Goal: Navigation & Orientation: Understand site structure

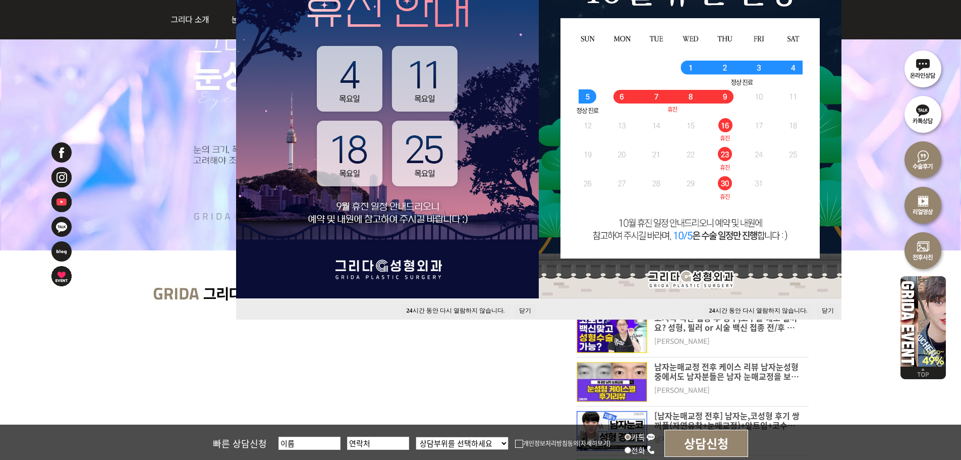
scroll to position [202, 0]
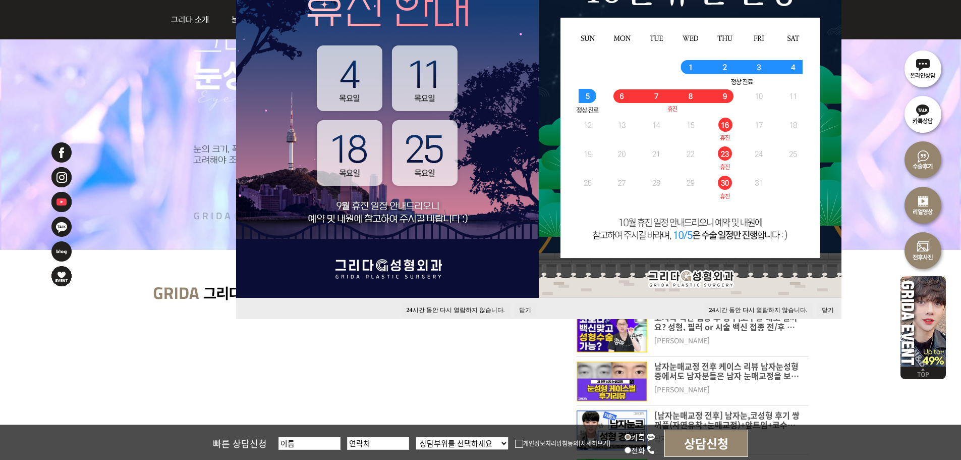
click at [523, 306] on button "닫기" at bounding box center [525, 310] width 22 height 14
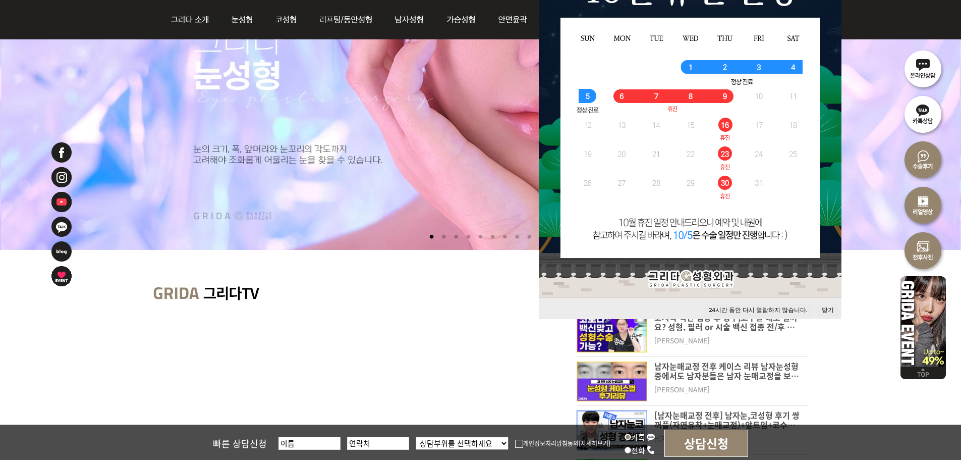
click at [828, 306] on button "닫기" at bounding box center [828, 310] width 22 height 14
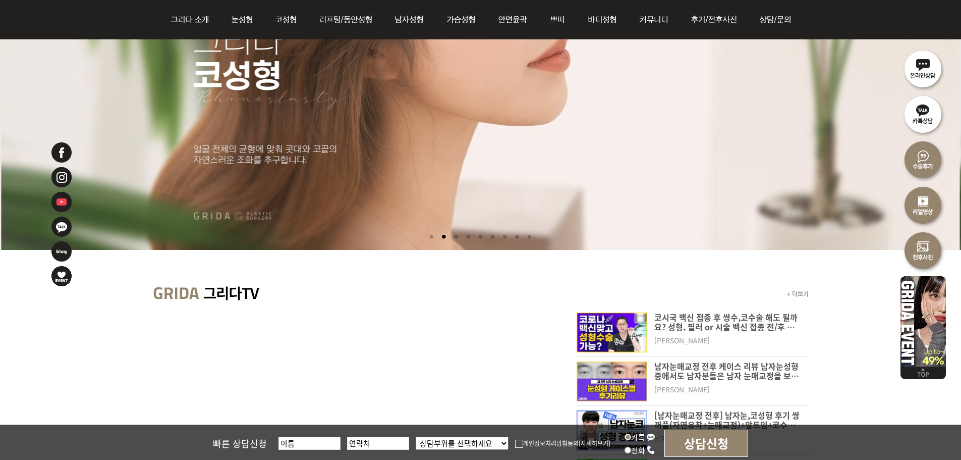
click at [453, 236] on li at bounding box center [456, 237] width 11 height 19
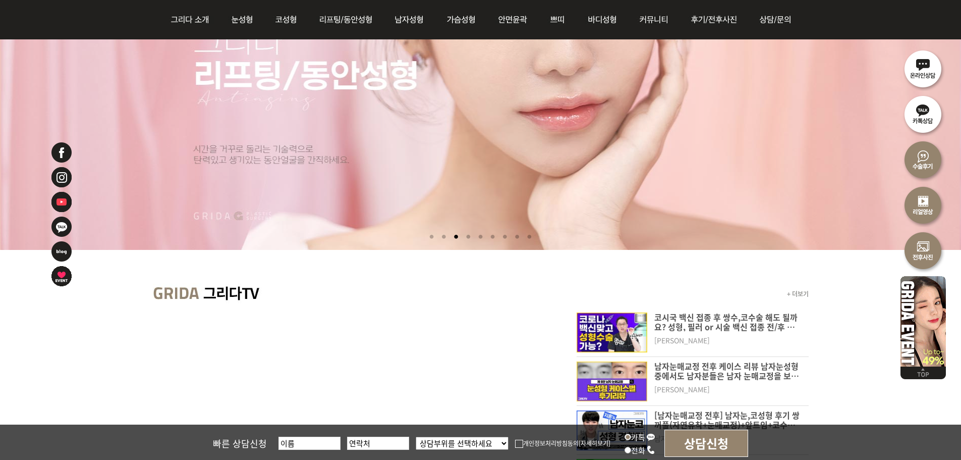
drag, startPoint x: 469, startPoint y: 235, endPoint x: 479, endPoint y: 235, distance: 10.1
click at [470, 235] on li at bounding box center [468, 237] width 11 height 19
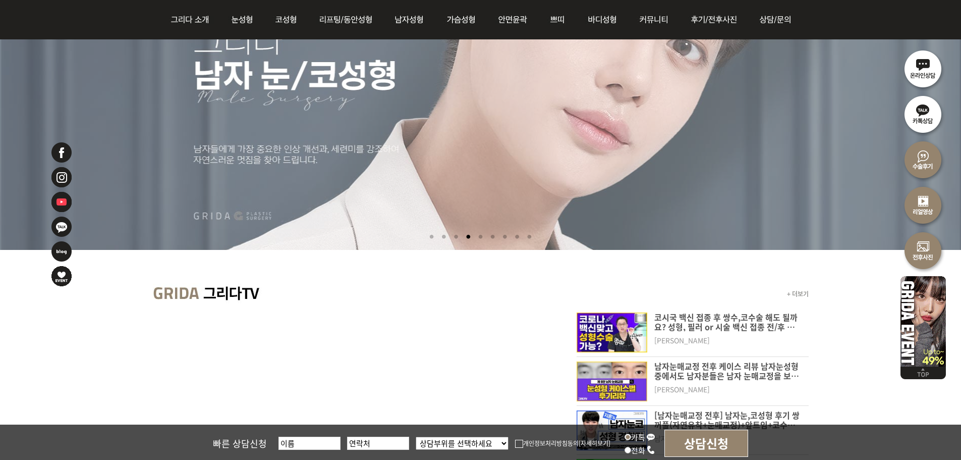
click at [479, 235] on li at bounding box center [480, 237] width 11 height 19
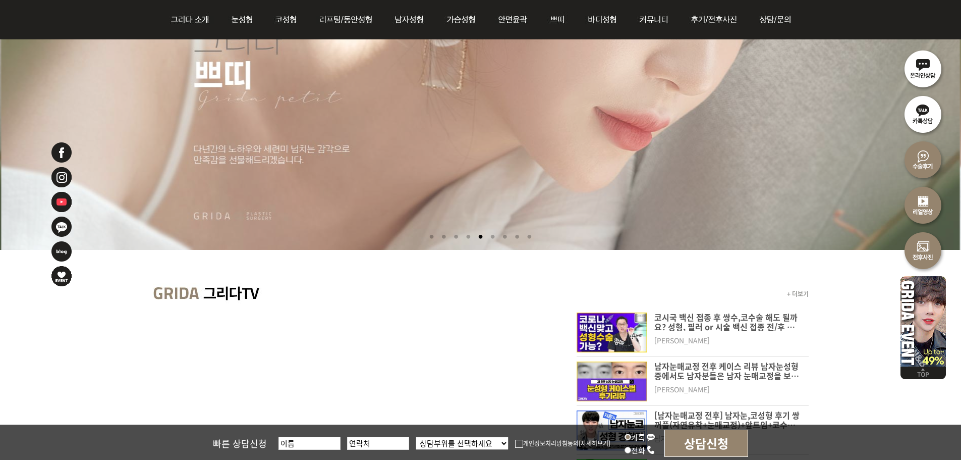
click at [492, 236] on li at bounding box center [492, 237] width 11 height 19
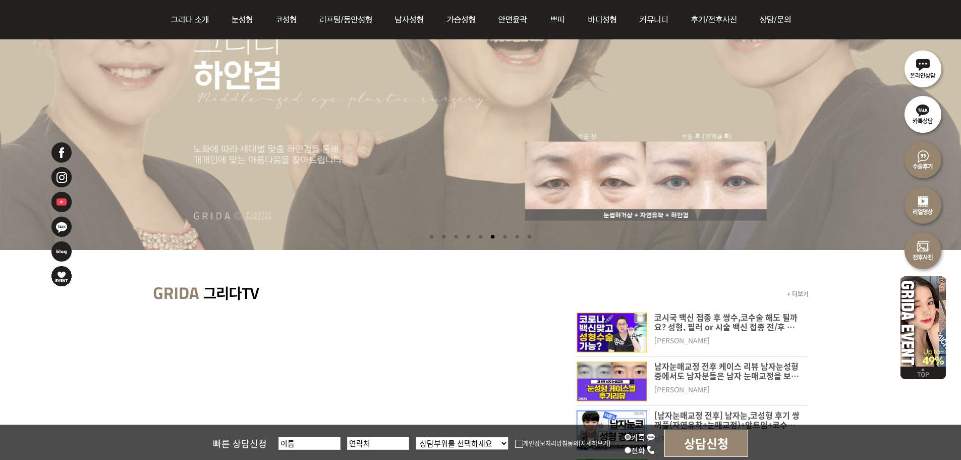
click at [510, 237] on li at bounding box center [505, 237] width 11 height 19
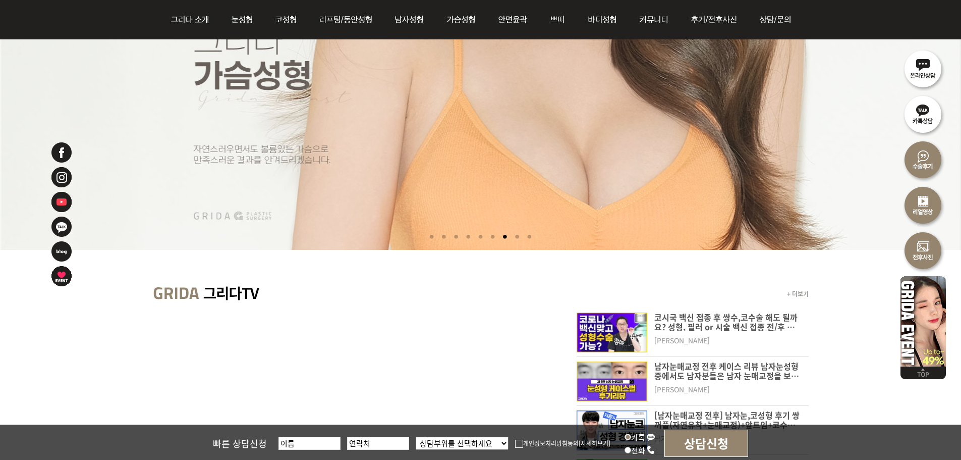
click at [520, 236] on li at bounding box center [517, 237] width 11 height 19
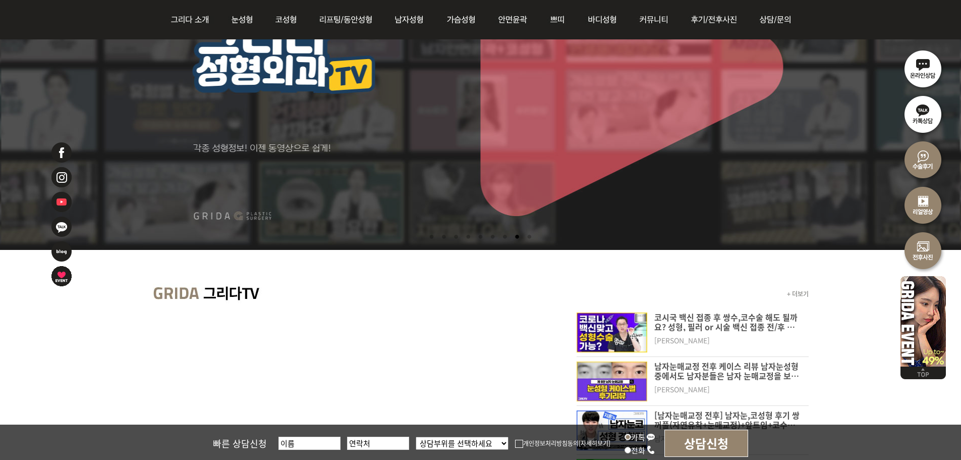
click at [532, 236] on li at bounding box center [529, 237] width 11 height 19
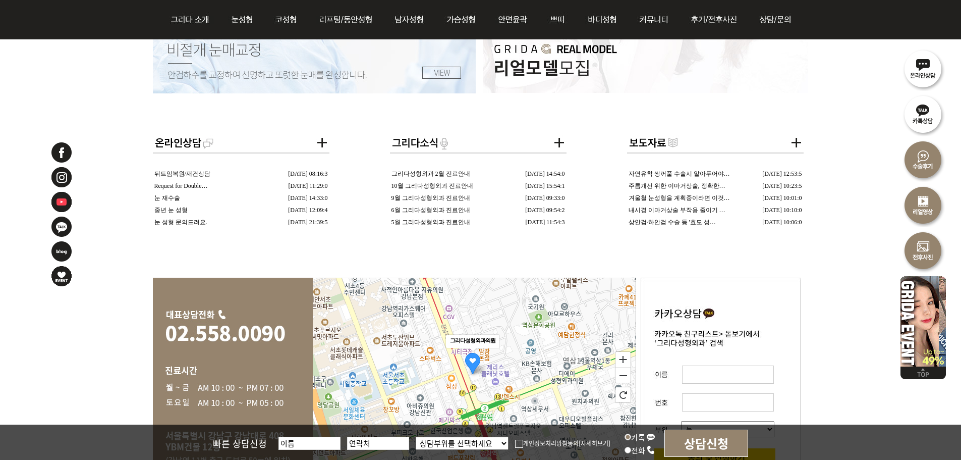
scroll to position [2162, 0]
